Goal: Information Seeking & Learning: Learn about a topic

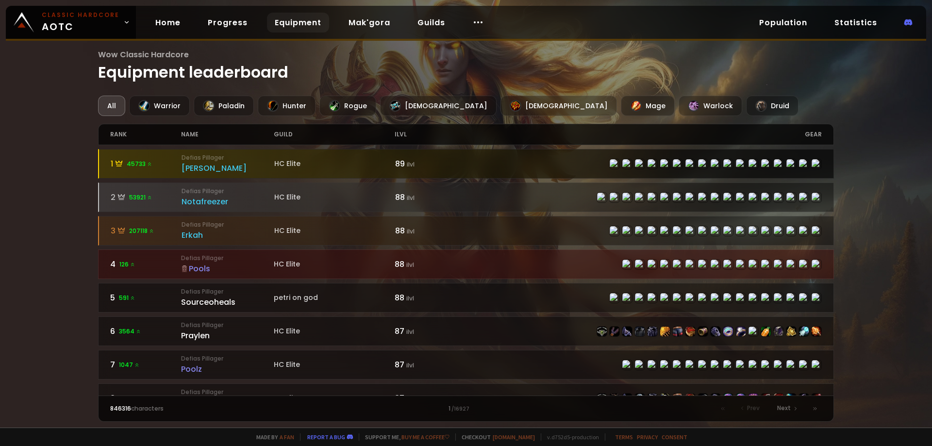
click at [268, 160] on small "Defias Pillager" at bounding box center [228, 157] width 93 height 9
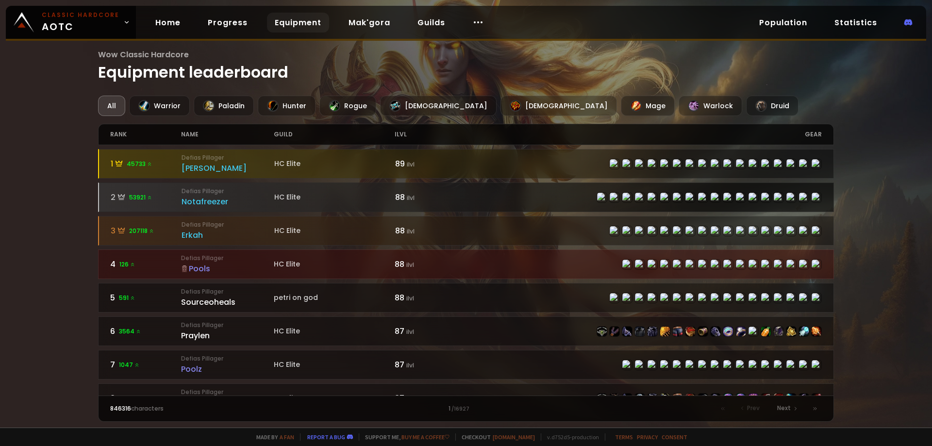
click at [227, 196] on div "Notafreezer" at bounding box center [228, 202] width 93 height 12
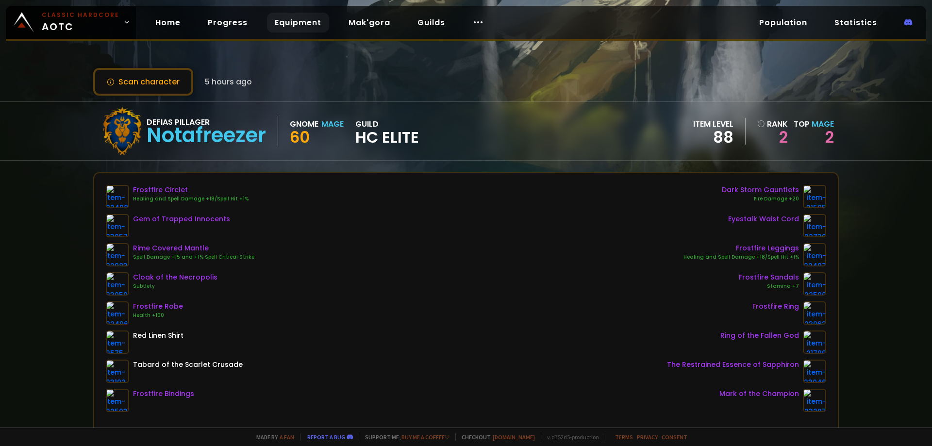
click at [299, 19] on link "Equipment" at bounding box center [298, 23] width 62 height 20
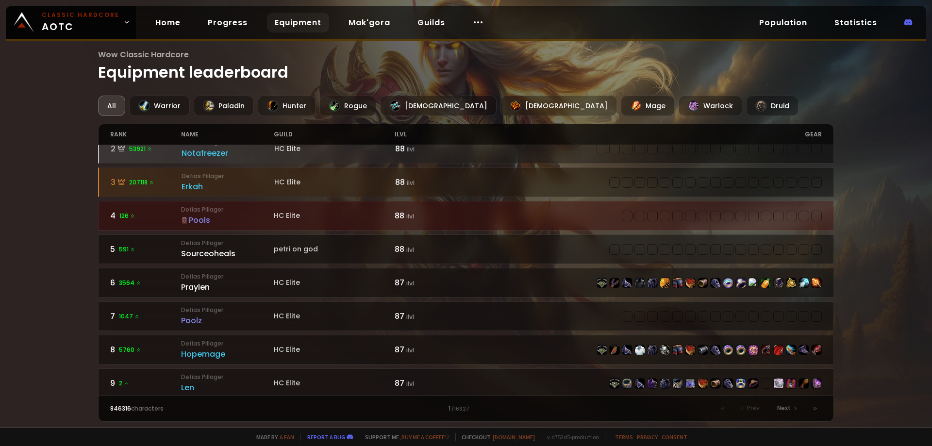
scroll to position [97, 0]
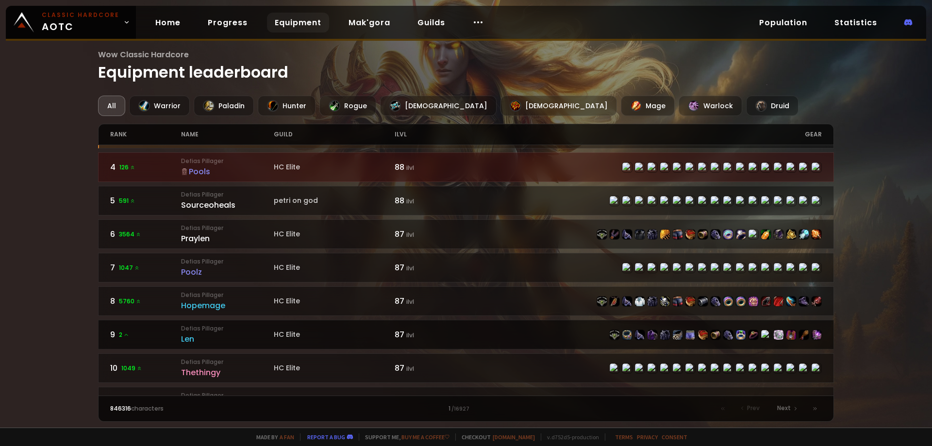
click at [241, 331] on small "Defias Pillager" at bounding box center [227, 328] width 93 height 9
